Goal: Use online tool/utility: Use online tool/utility

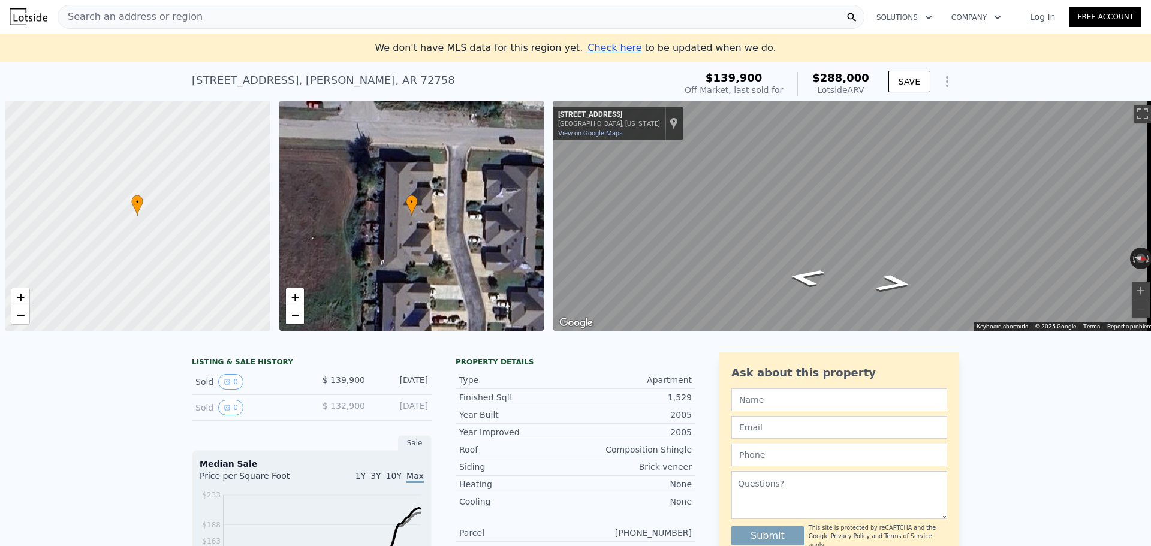
scroll to position [0, 5]
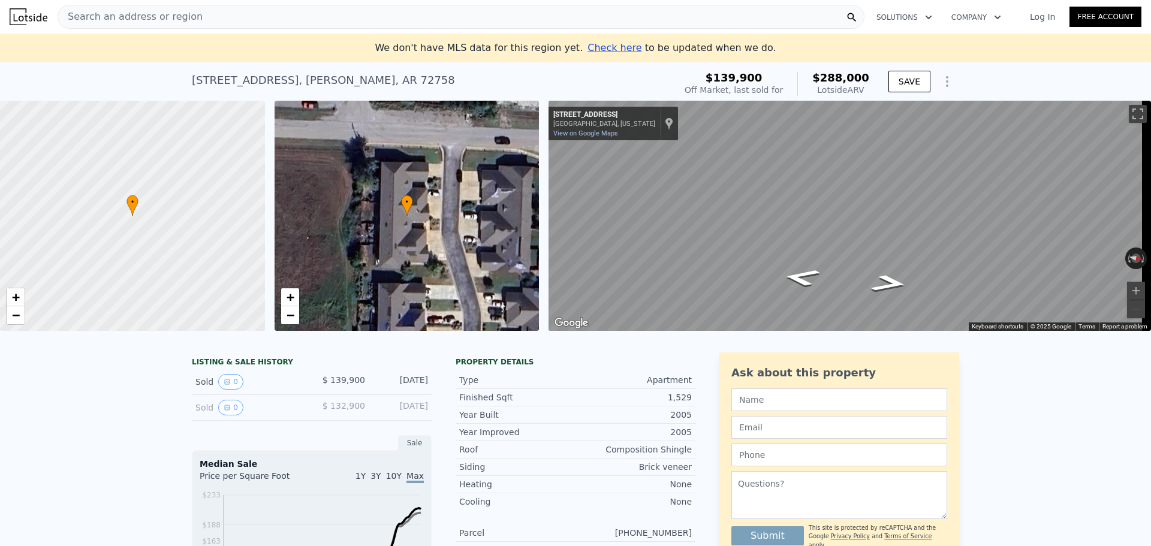
click at [99, 22] on span "Search an address or region" at bounding box center [130, 17] width 144 height 14
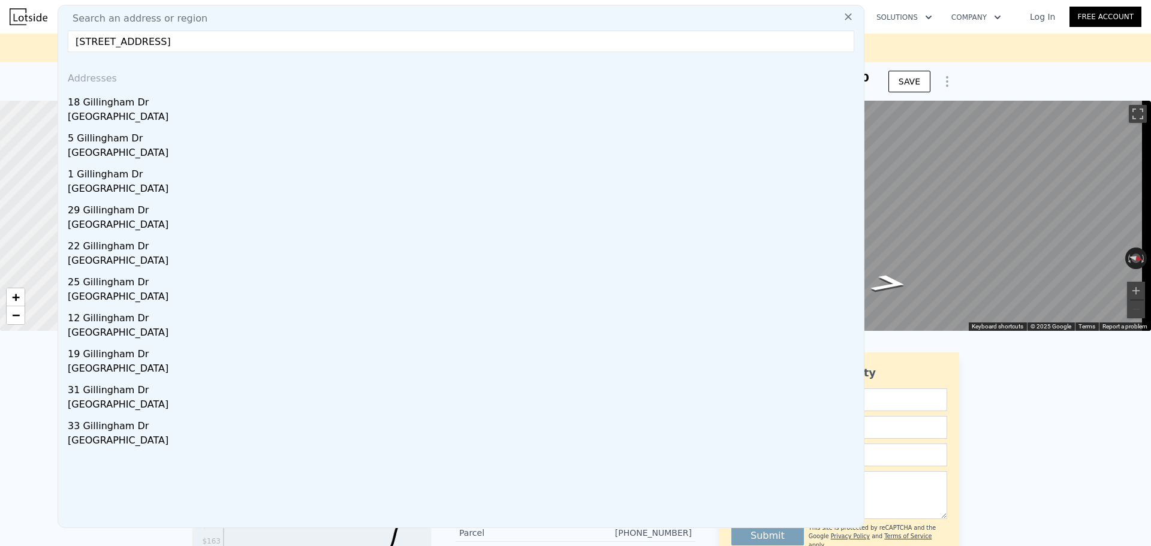
type input "[STREET_ADDRESS]"
click at [135, 98] on div "18 Gillingham Dr" at bounding box center [463, 99] width 791 height 19
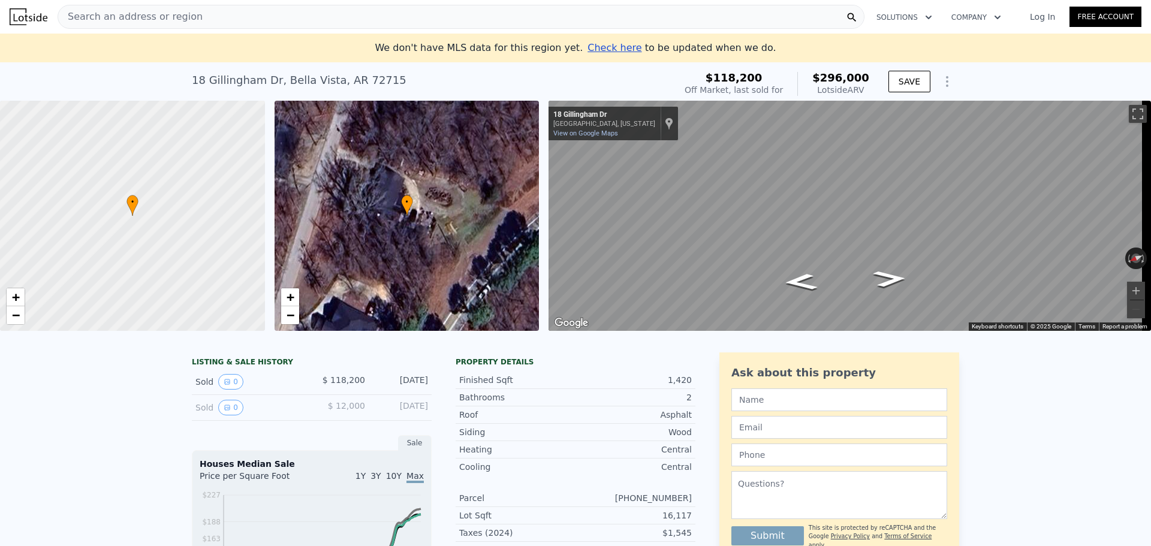
type input "2"
type input "1416"
type input "1582"
type input "1742"
type input "6534"
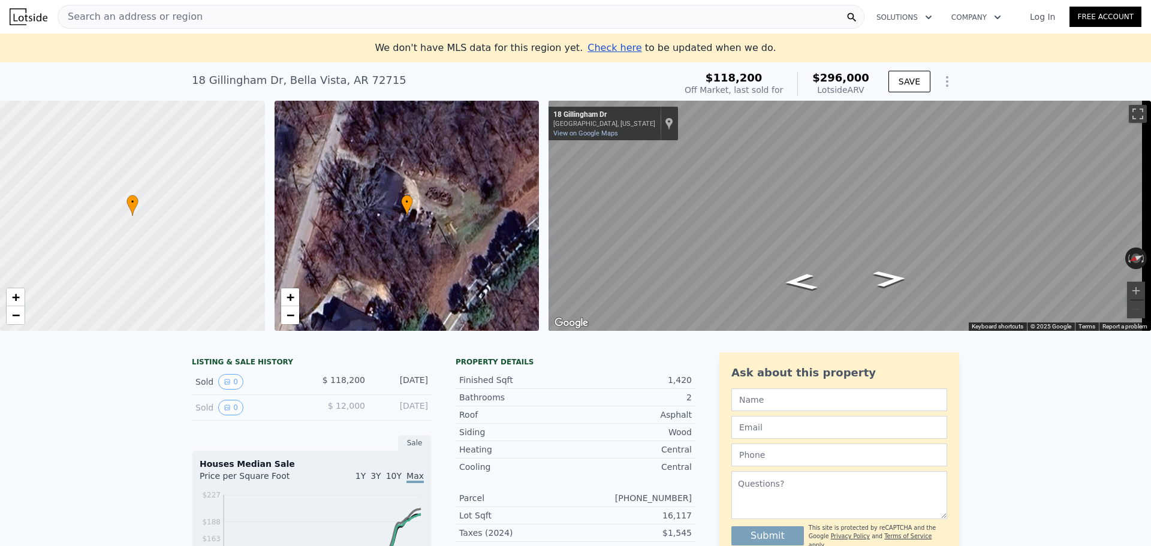
type input "$ 288,000"
type input "$ 122,171"
